Goal: Information Seeking & Learning: Compare options

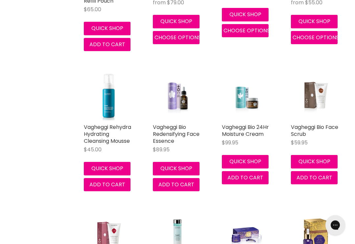
scroll to position [1628, 0]
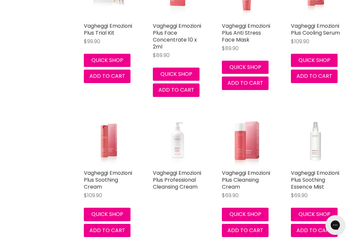
scroll to position [575, 0]
click at [112, 153] on img "Main content" at bounding box center [108, 140] width 33 height 49
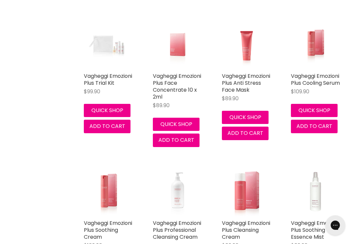
scroll to position [523, 0]
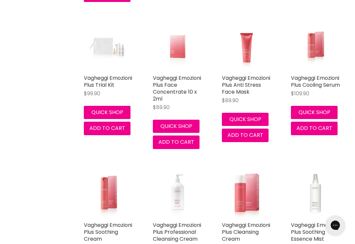
click at [312, 85] on link "Vagheggi Emozioni Plus Cooling Serum" at bounding box center [315, 81] width 49 height 14
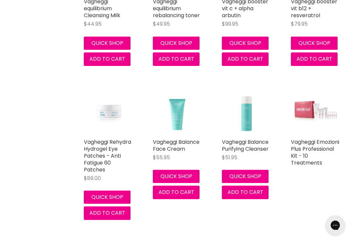
scroll to position [303, 0]
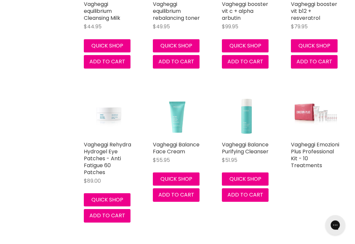
click at [265, 158] on div "$51.95" at bounding box center [246, 160] width 49 height 8
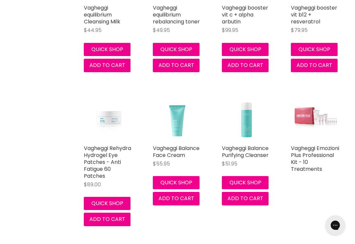
scroll to position [301, 0]
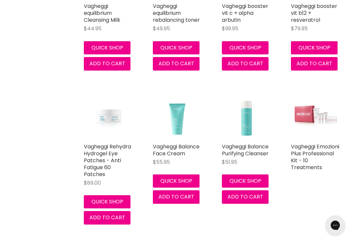
click at [179, 122] on img "Main content" at bounding box center [177, 114] width 49 height 49
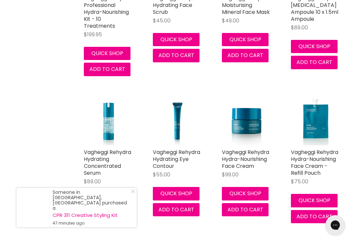
scroll to position [1309, 0]
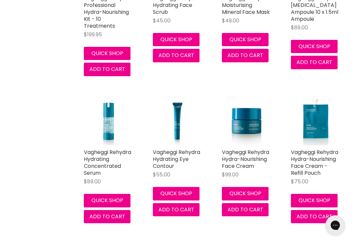
click at [251, 129] on img "Main content" at bounding box center [246, 120] width 49 height 49
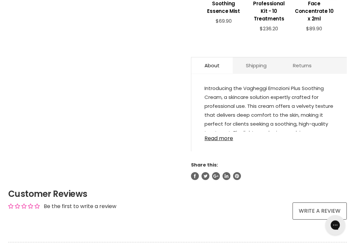
scroll to position [325, 0]
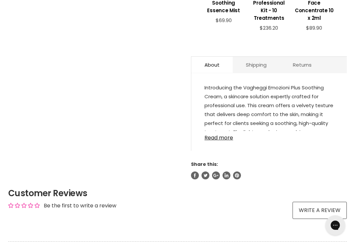
click at [221, 141] on link "Read more" at bounding box center [269, 136] width 129 height 10
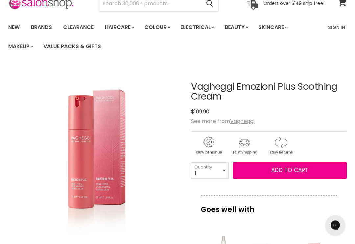
scroll to position [33, 0]
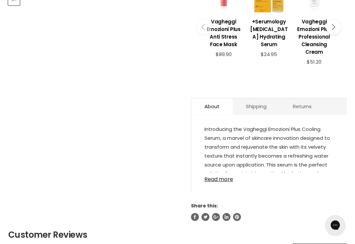
scroll to position [291, 0]
click at [226, 176] on link "Read more" at bounding box center [269, 177] width 129 height 10
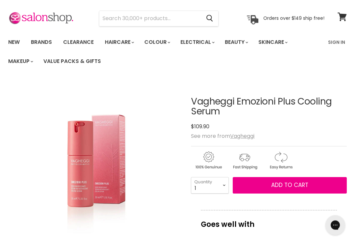
scroll to position [19, 0]
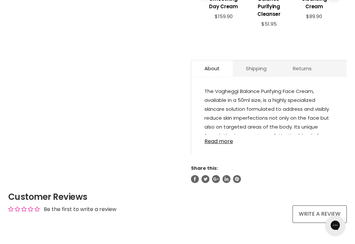
scroll to position [312, 0]
click at [220, 144] on link "Read more" at bounding box center [269, 139] width 129 height 10
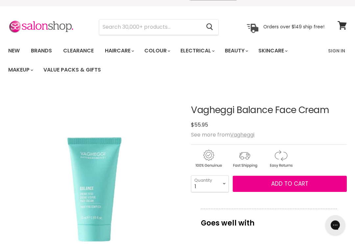
scroll to position [0, 0]
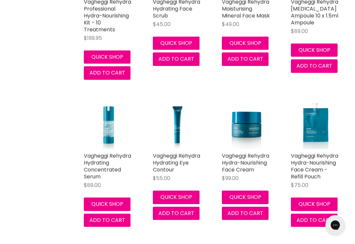
scroll to position [1306, 0]
click at [246, 163] on link "Vagheggi Rehydra Hydra-Nourishing Face Cream" at bounding box center [245, 162] width 47 height 21
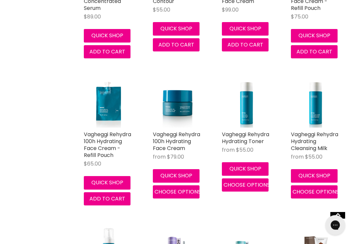
scroll to position [1474, 0]
click at [176, 141] on link "Vagheggi Rehydra 100h Hydrating Face Cream" at bounding box center [176, 140] width 47 height 21
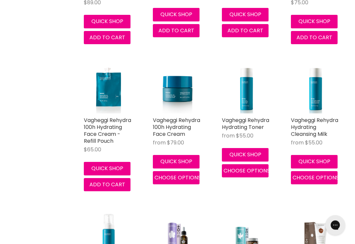
scroll to position [1488, 0]
click at [245, 127] on link "Vagheggi Rehydra Hydrating Toner" at bounding box center [245, 123] width 47 height 14
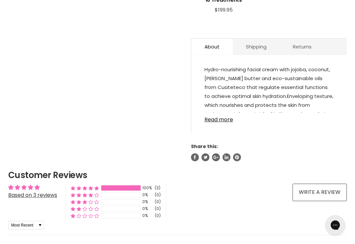
scroll to position [358, 0]
click at [223, 122] on link "Read more" at bounding box center [269, 118] width 129 height 10
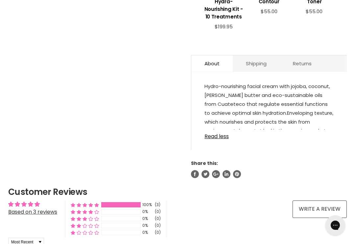
scroll to position [334, 0]
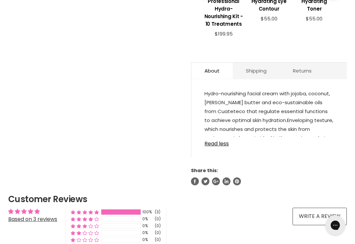
click at [223, 146] on link "Read less" at bounding box center [269, 142] width 129 height 10
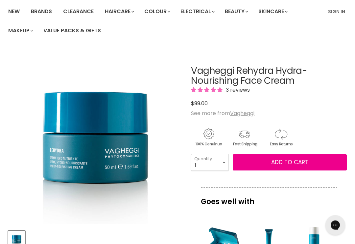
scroll to position [46, 0]
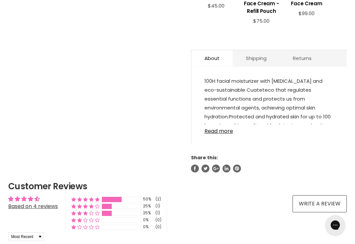
scroll to position [369, 0]
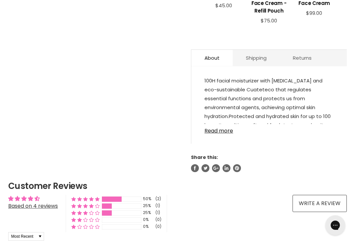
click at [224, 133] on link "Read more" at bounding box center [269, 129] width 129 height 10
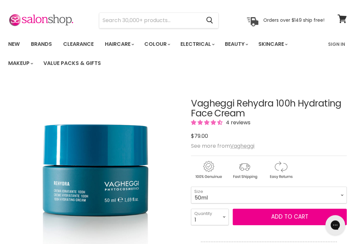
scroll to position [0, 0]
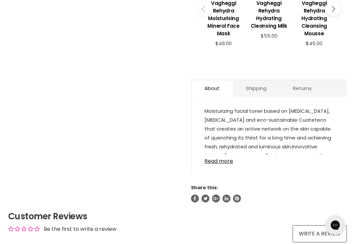
scroll to position [321, 0]
click at [223, 164] on link "Read more" at bounding box center [269, 159] width 129 height 10
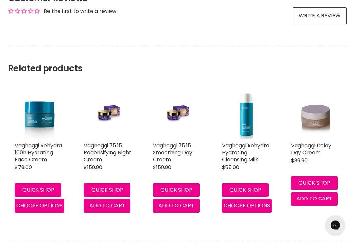
scroll to position [593, 0]
click at [242, 163] on link "Vagheggi Rehydra Hydrating Cleansing Milk" at bounding box center [245, 152] width 47 height 21
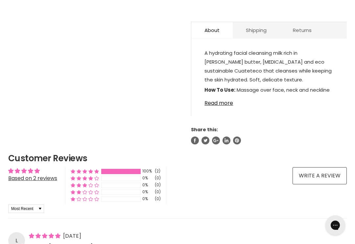
scroll to position [395, 0]
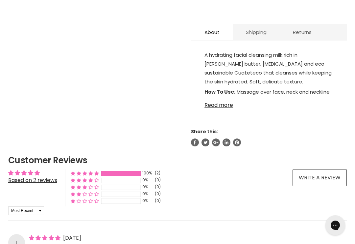
click at [221, 108] on link "Read more" at bounding box center [269, 103] width 129 height 10
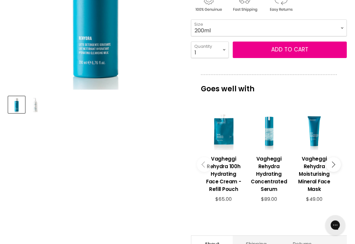
scroll to position [184, 0]
click at [335, 165] on button "Main content" at bounding box center [333, 164] width 15 height 15
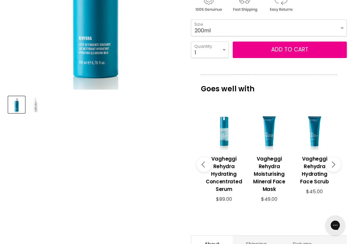
click at [335, 167] on icon "Main content" at bounding box center [332, 164] width 6 height 6
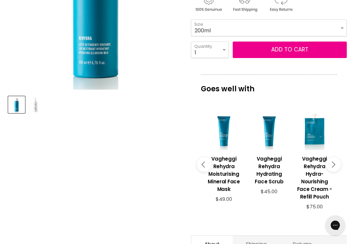
click at [336, 168] on button "Main content" at bounding box center [333, 164] width 15 height 15
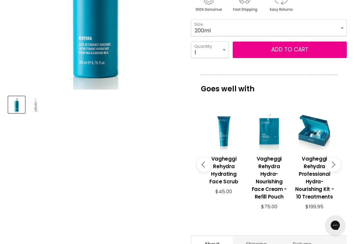
click at [337, 166] on button "Main content" at bounding box center [333, 164] width 15 height 15
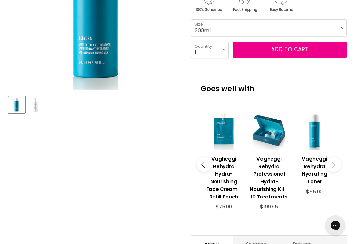
click at [335, 165] on button "Main content" at bounding box center [333, 164] width 15 height 15
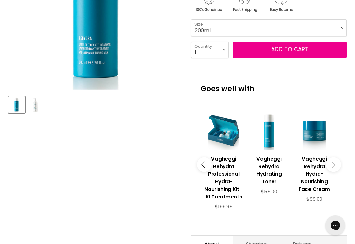
click at [337, 165] on button "Main content" at bounding box center [333, 164] width 15 height 15
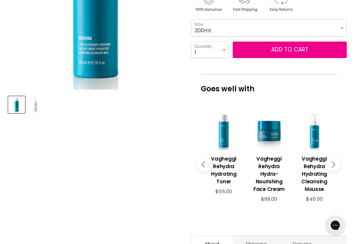
click at [316, 165] on h3 "Vagheggi Rehydra Hydrating Cleansing Mousse" at bounding box center [315, 174] width 39 height 38
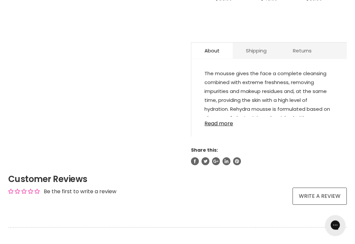
scroll to position [347, 0]
click at [220, 126] on link "Read more" at bounding box center [269, 121] width 129 height 10
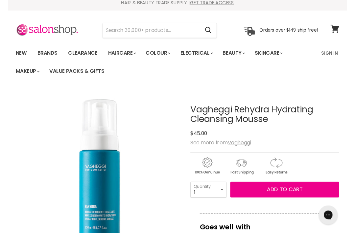
scroll to position [0, 0]
